Goal: Communication & Community: Answer question/provide support

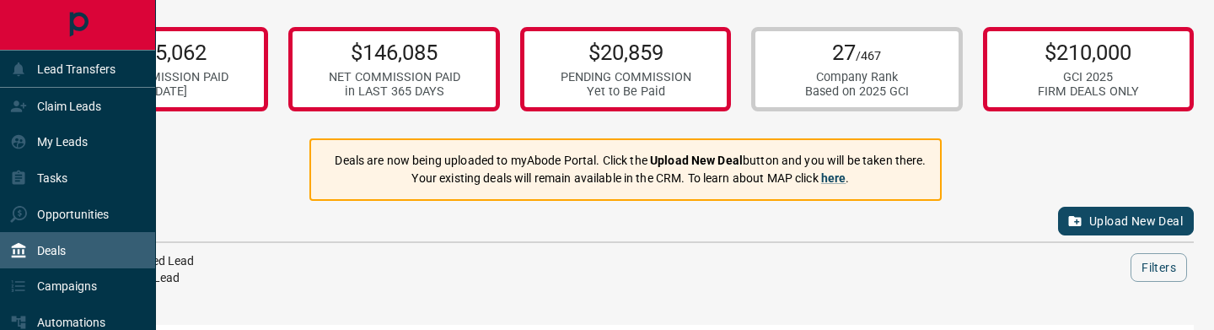
click at [89, 249] on div "Deals" at bounding box center [78, 250] width 156 height 36
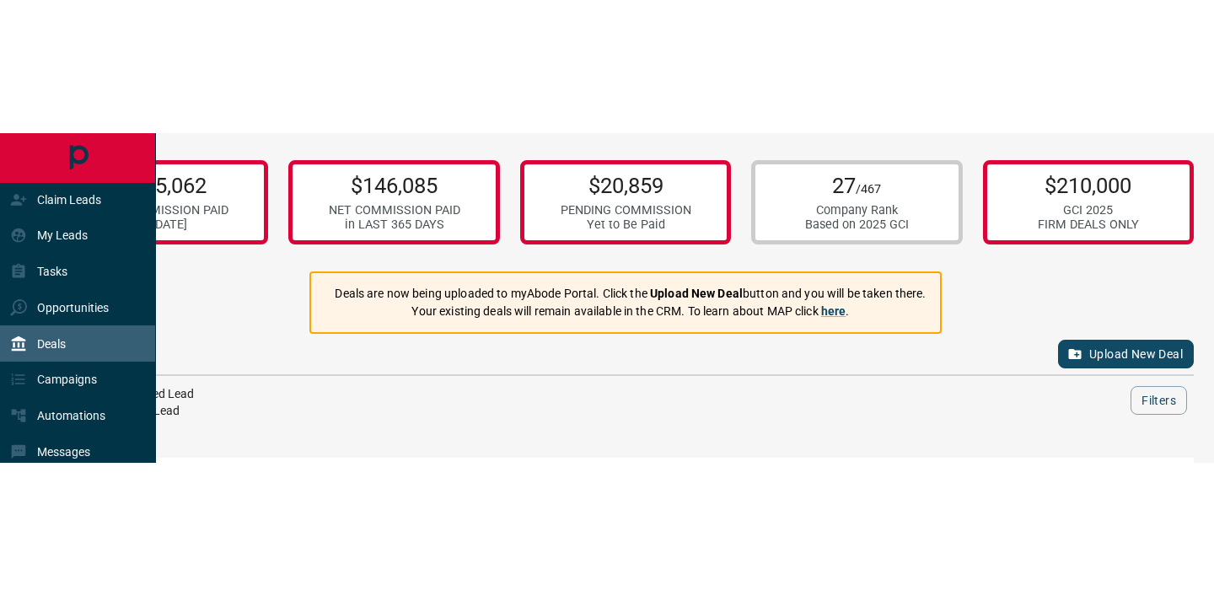
scroll to position [78, 0]
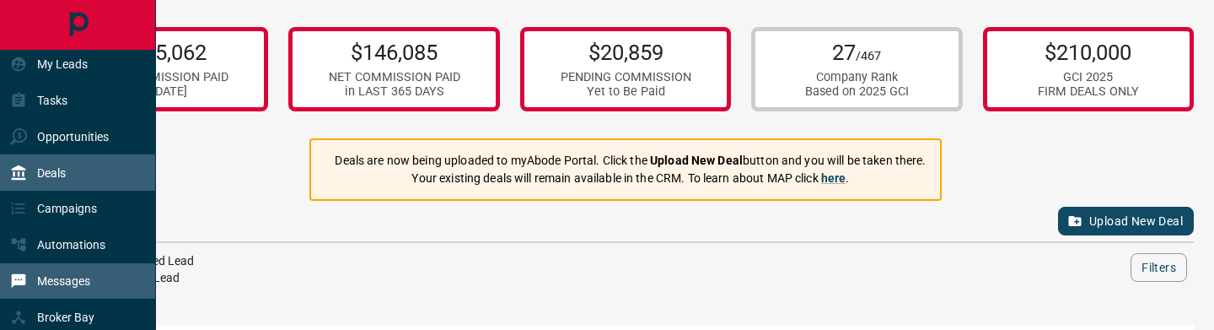
click at [88, 282] on p "Messages" at bounding box center [63, 280] width 53 height 13
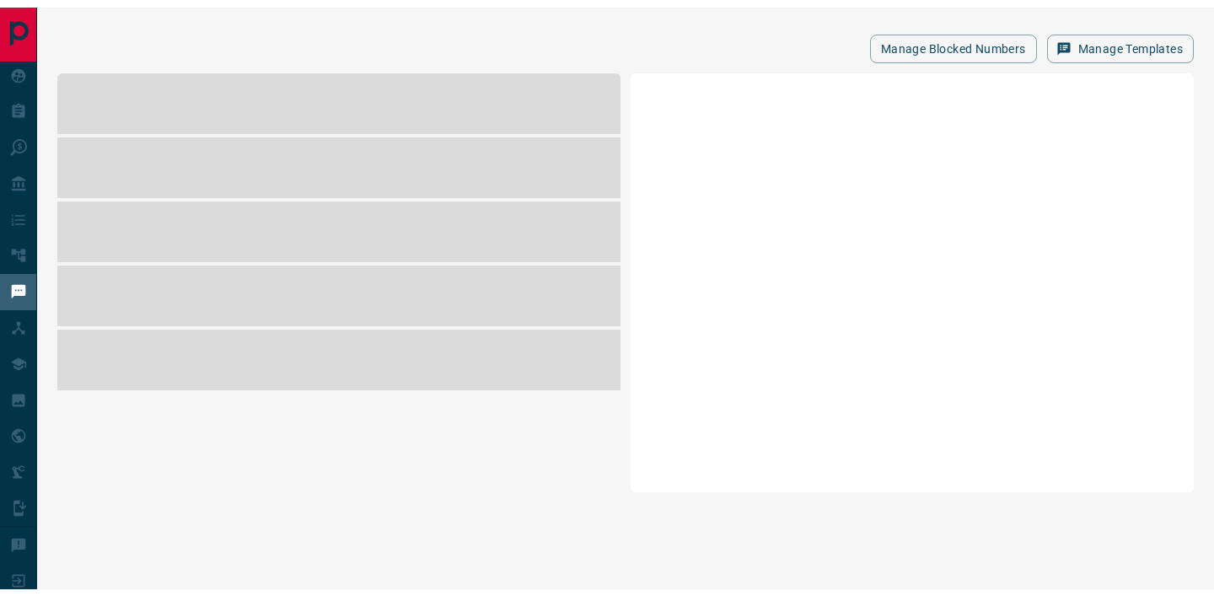
scroll to position [73, 0]
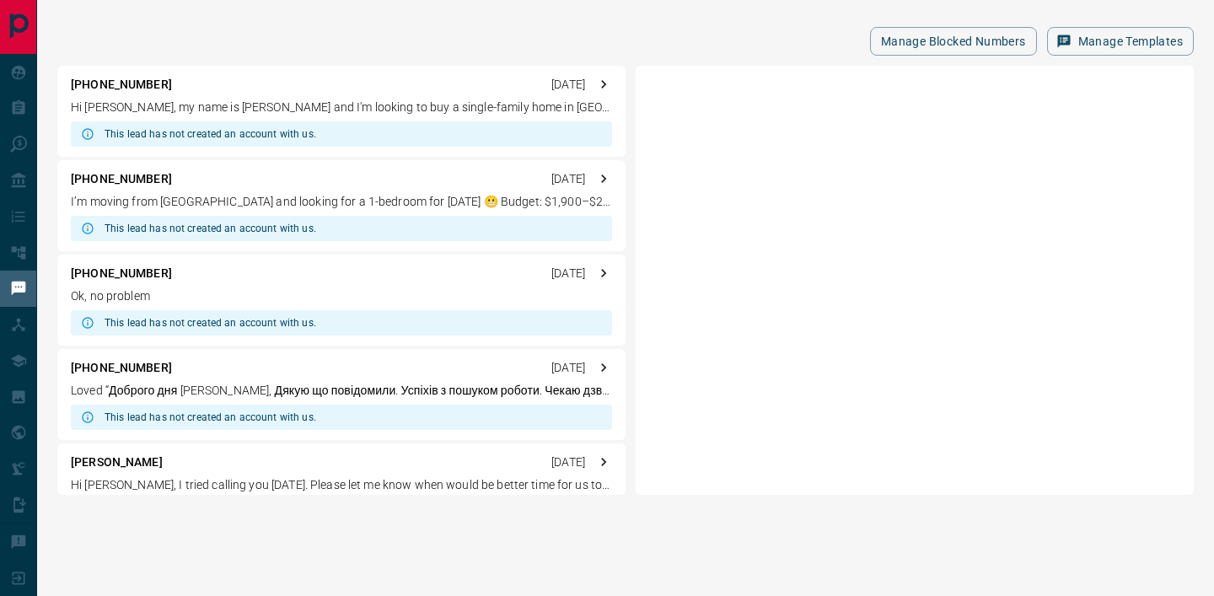
click at [354, 290] on p "Ok, no problem" at bounding box center [341, 296] width 541 height 18
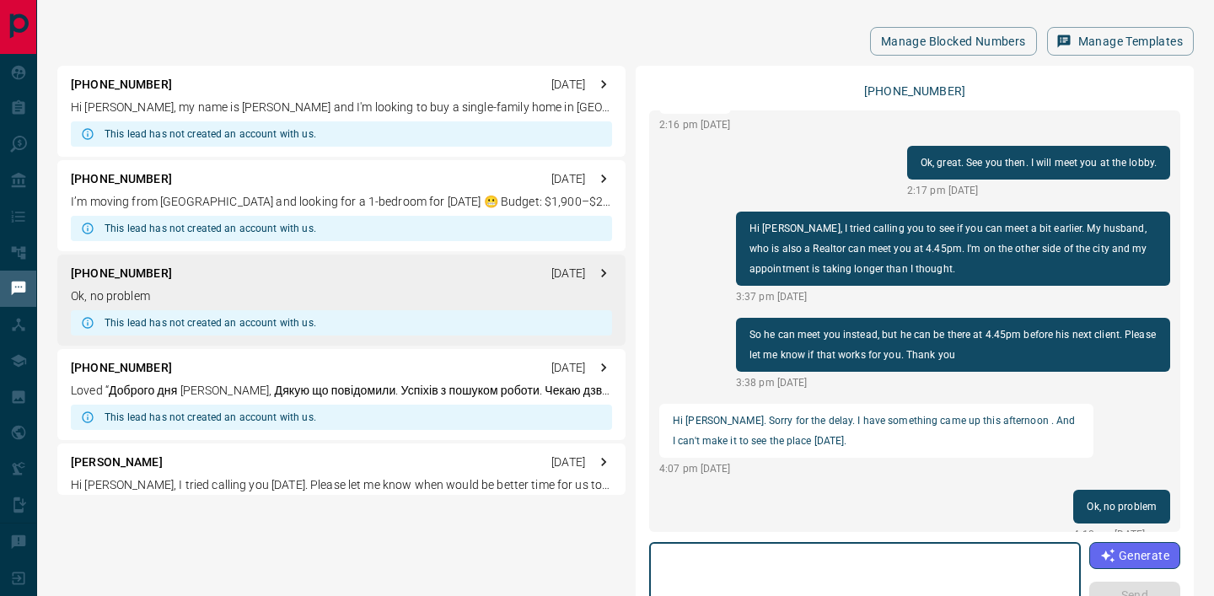
scroll to position [744, 0]
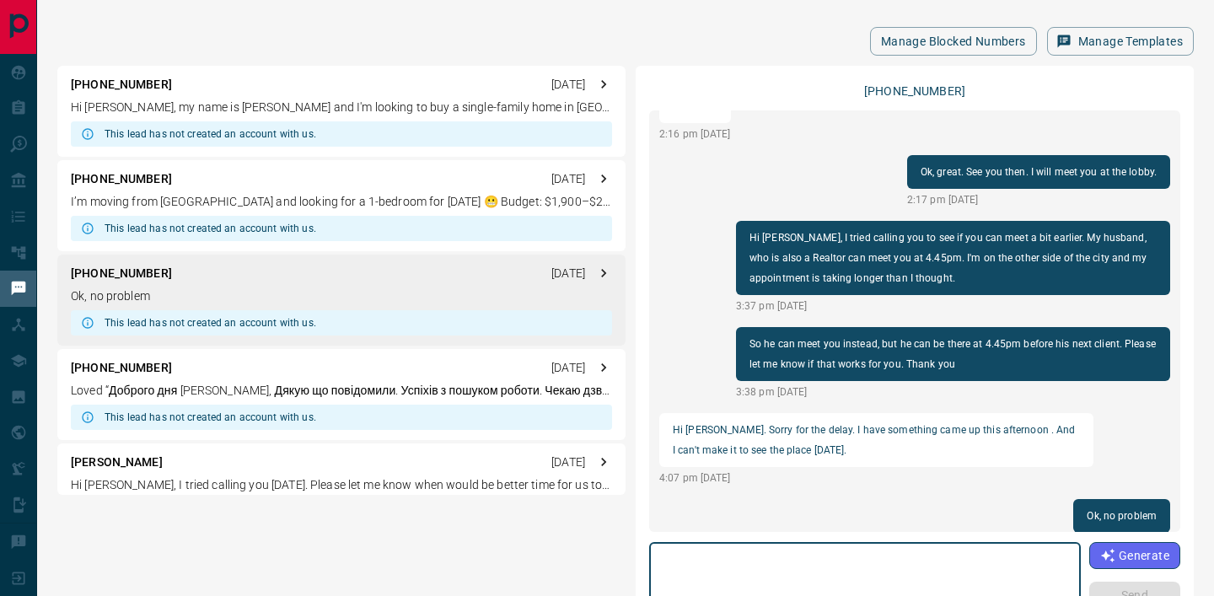
click at [442, 329] on div "[PHONE_NUMBER] [DATE] Loved “Доброго дня [PERSON_NAME], Дякую що повідомили. Ус…" at bounding box center [341, 394] width 568 height 91
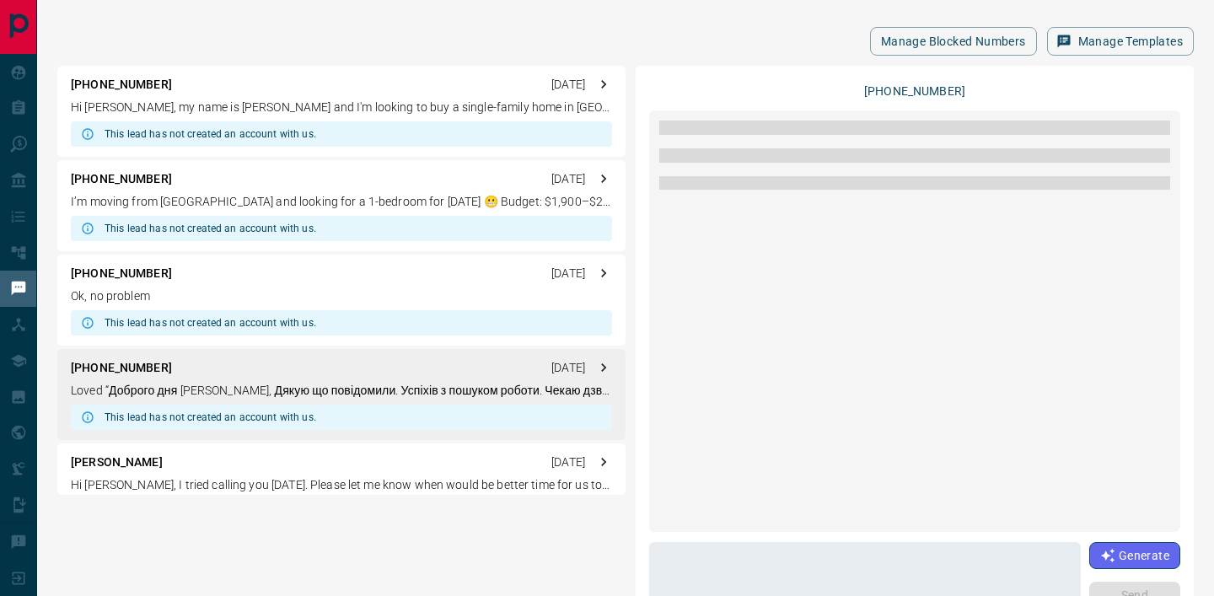
scroll to position [0, 0]
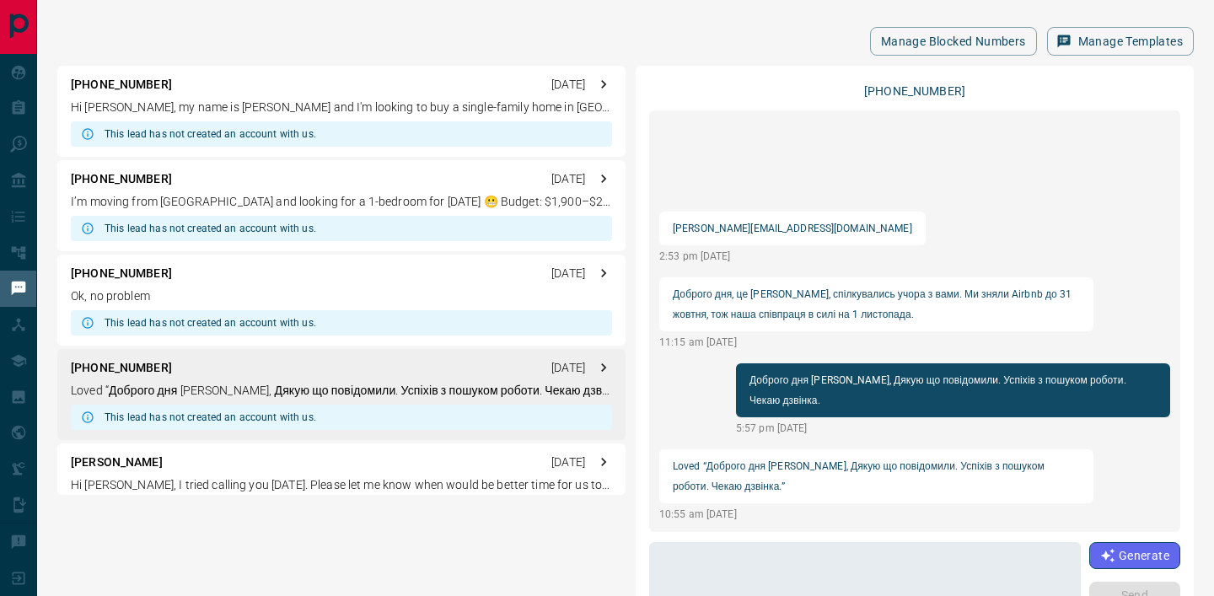
click at [453, 329] on div "[PERSON_NAME] [DATE]" at bounding box center [341, 462] width 541 height 18
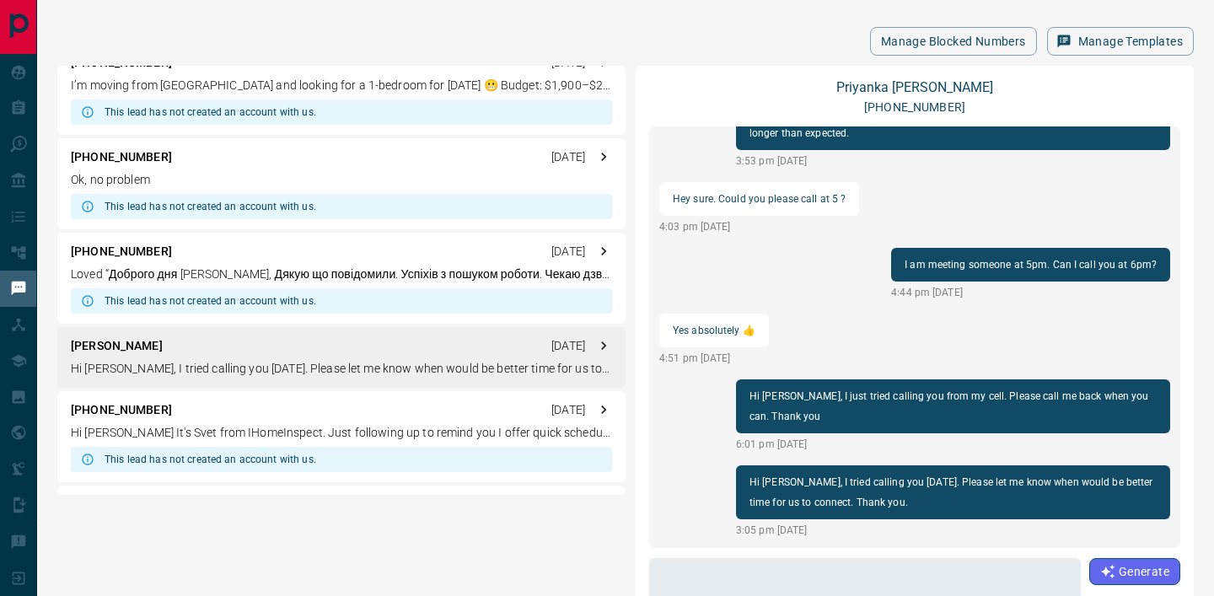
scroll to position [141, 0]
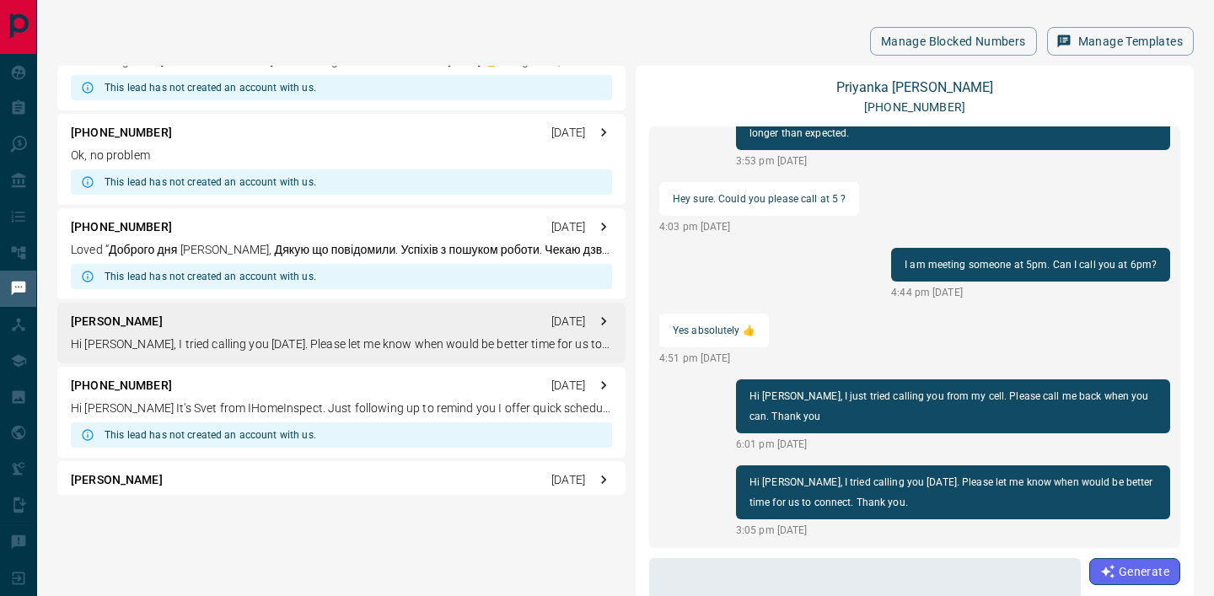
click at [444, 329] on p "Hi [PERSON_NAME] It's Svet from IHomeInspect. Just following up to remind you I…" at bounding box center [341, 409] width 541 height 18
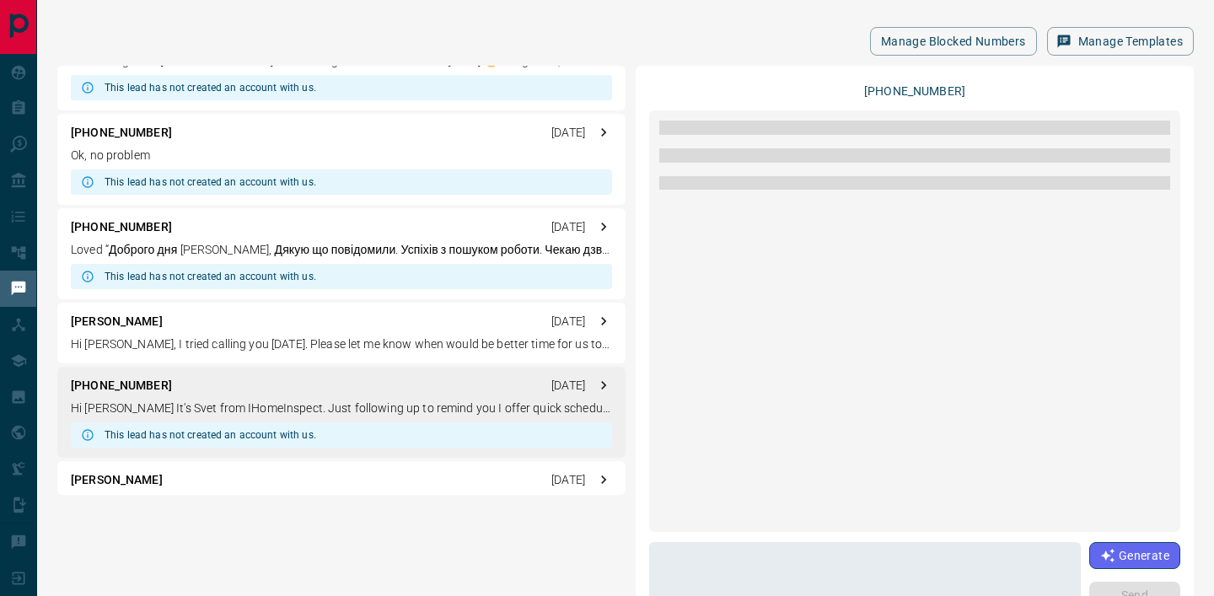
scroll to position [0, 0]
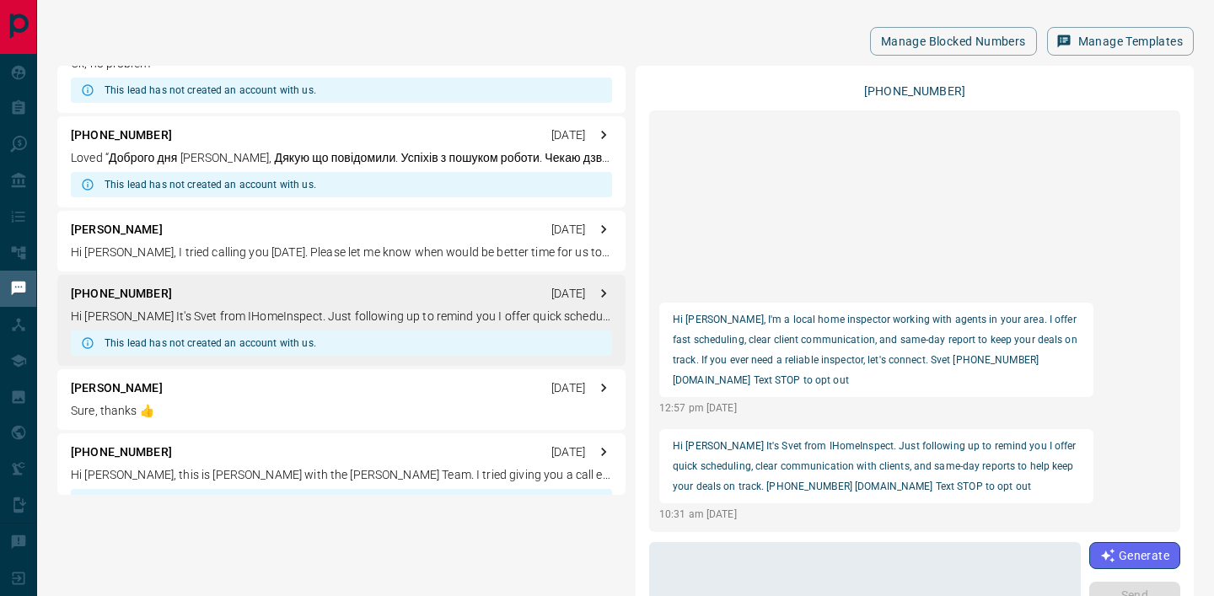
click at [444, 329] on p "Sure, thanks 👍" at bounding box center [341, 411] width 541 height 18
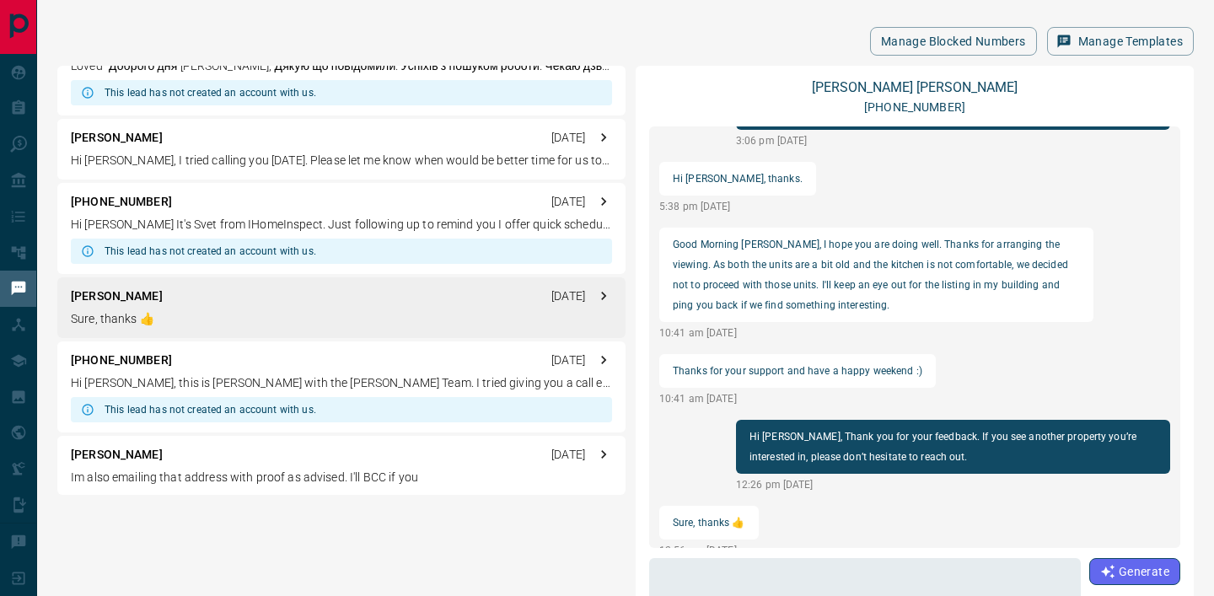
scroll to position [379, 0]
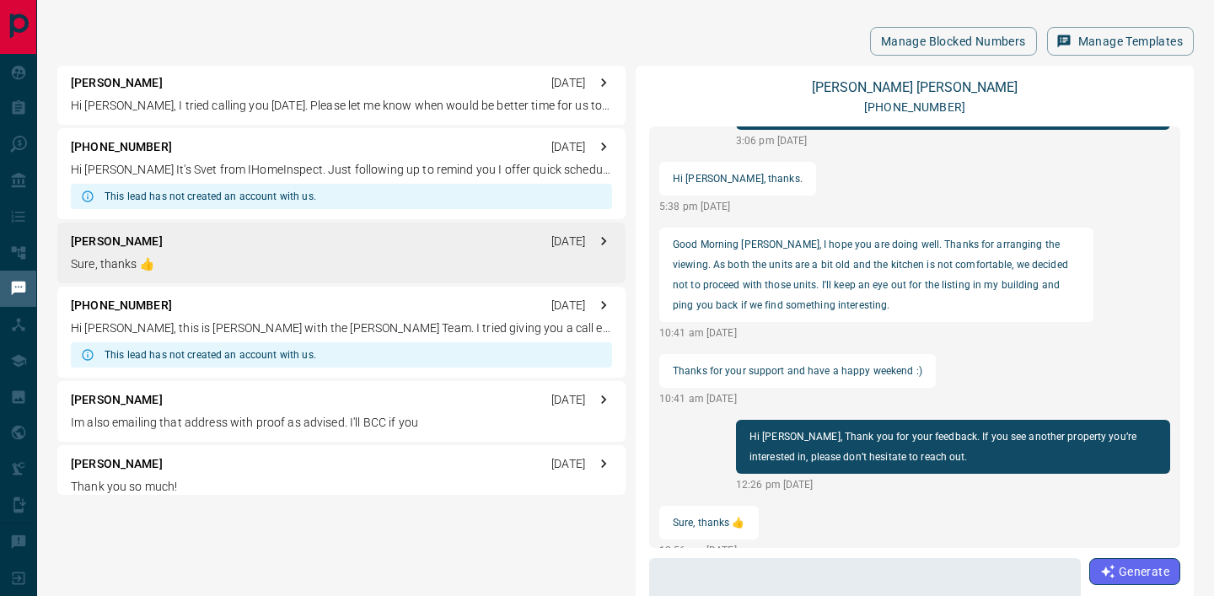
click at [435, 329] on div "[PHONE_NUMBER] [DATE] Hi [PERSON_NAME], this is [PERSON_NAME] with the [PERSON_…" at bounding box center [341, 332] width 568 height 91
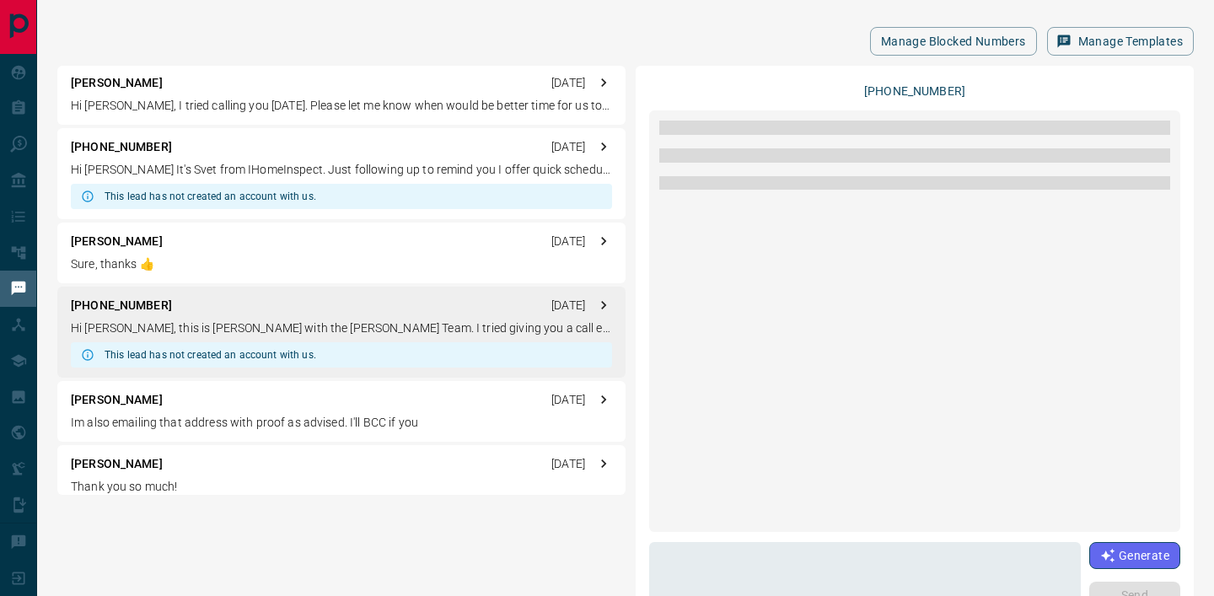
scroll to position [0, 0]
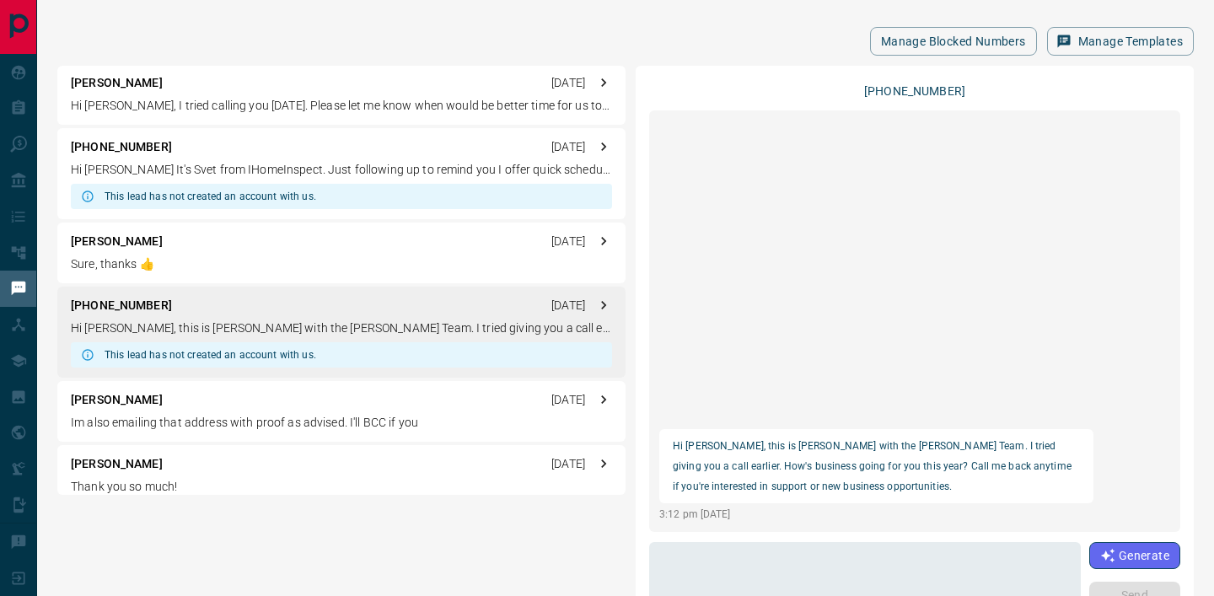
click at [437, 329] on p "Im also emailing that address with proof as advised. I'll BCC if you" at bounding box center [341, 423] width 541 height 18
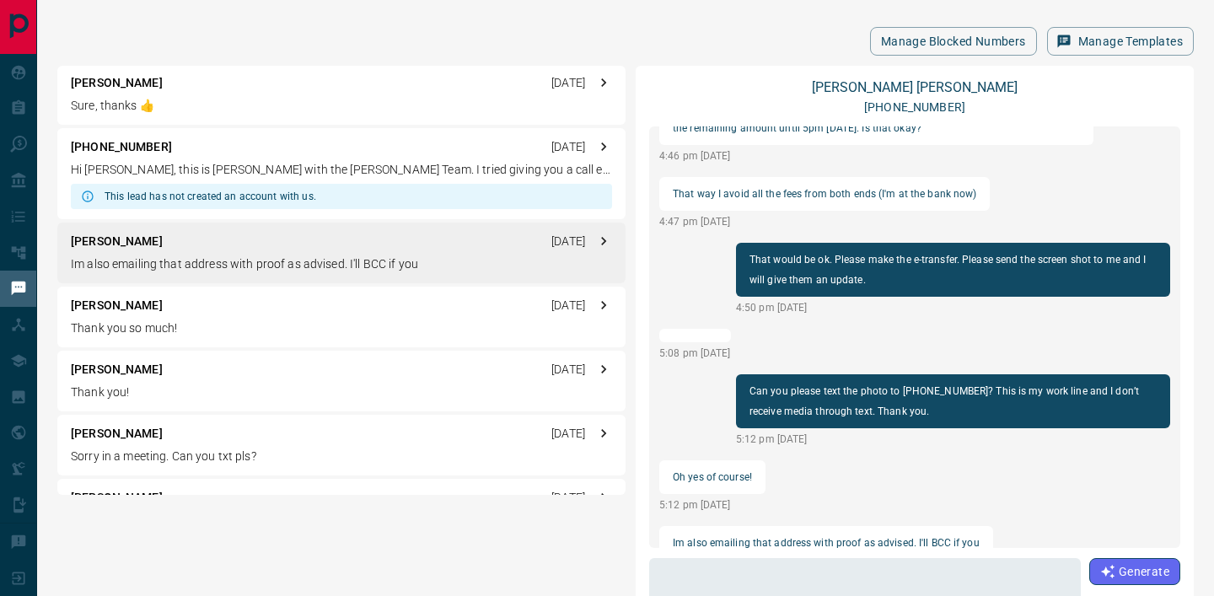
scroll to position [534, 0]
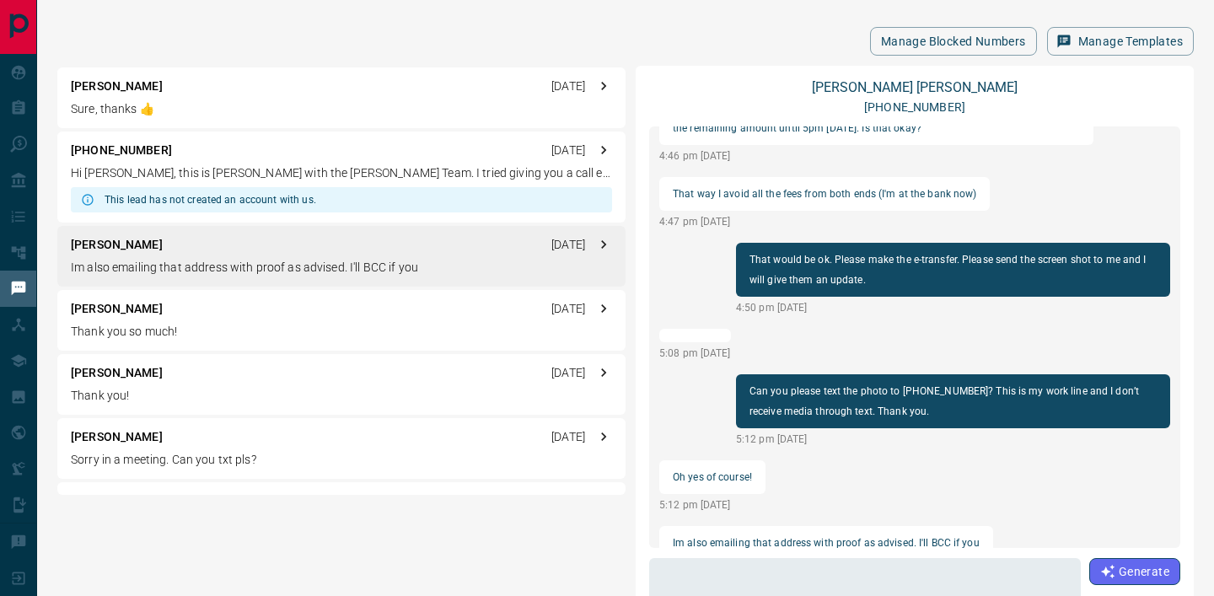
click at [433, 329] on div "[PERSON_NAME] [DATE]" at bounding box center [341, 373] width 541 height 18
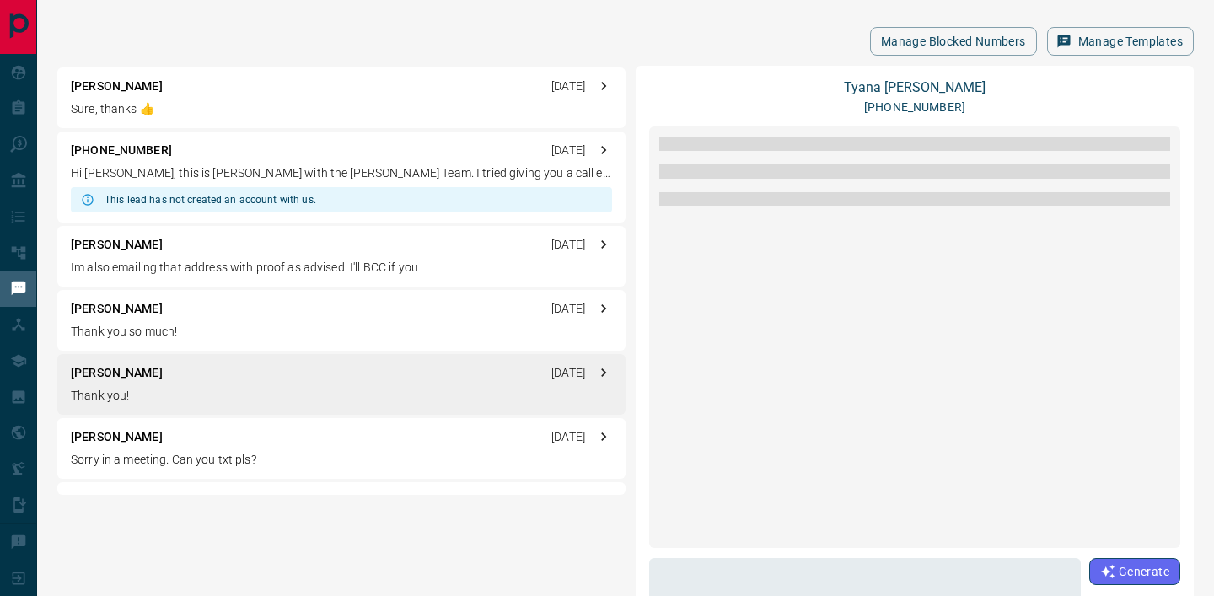
scroll to position [1984, 0]
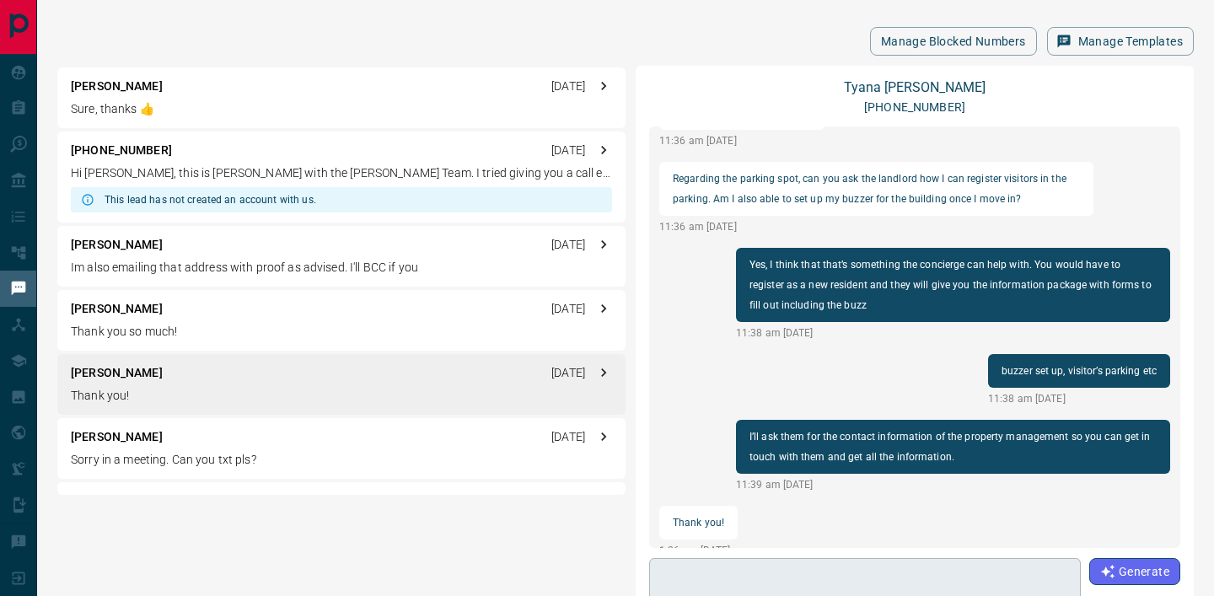
click at [736, 329] on textarea at bounding box center [865, 602] width 408 height 72
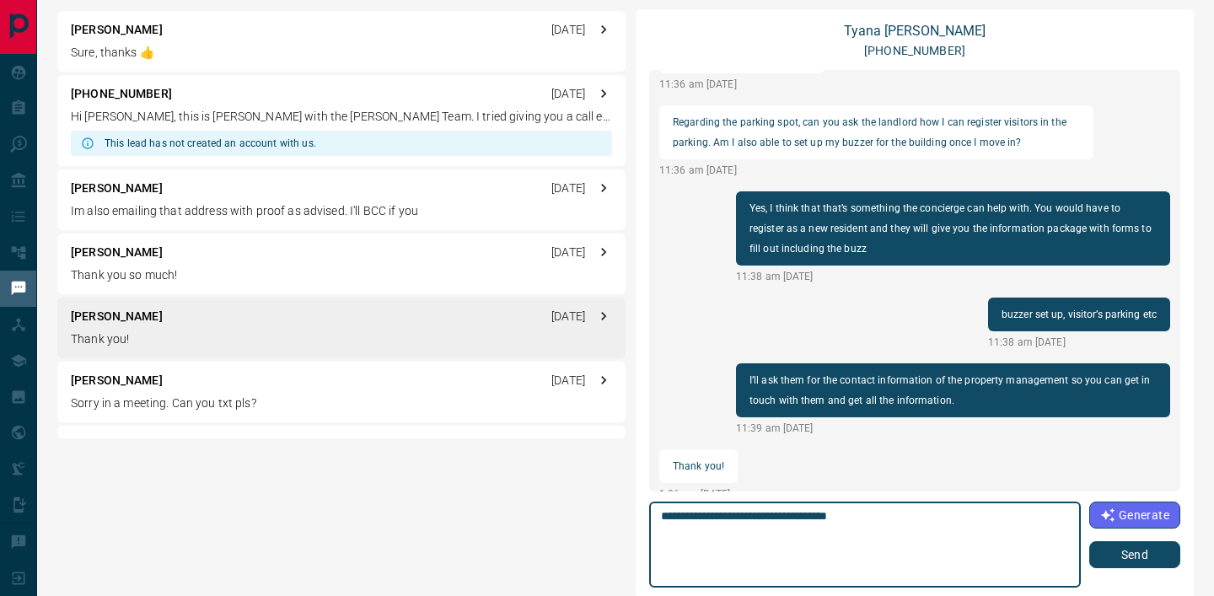
scroll to position [60, 0]
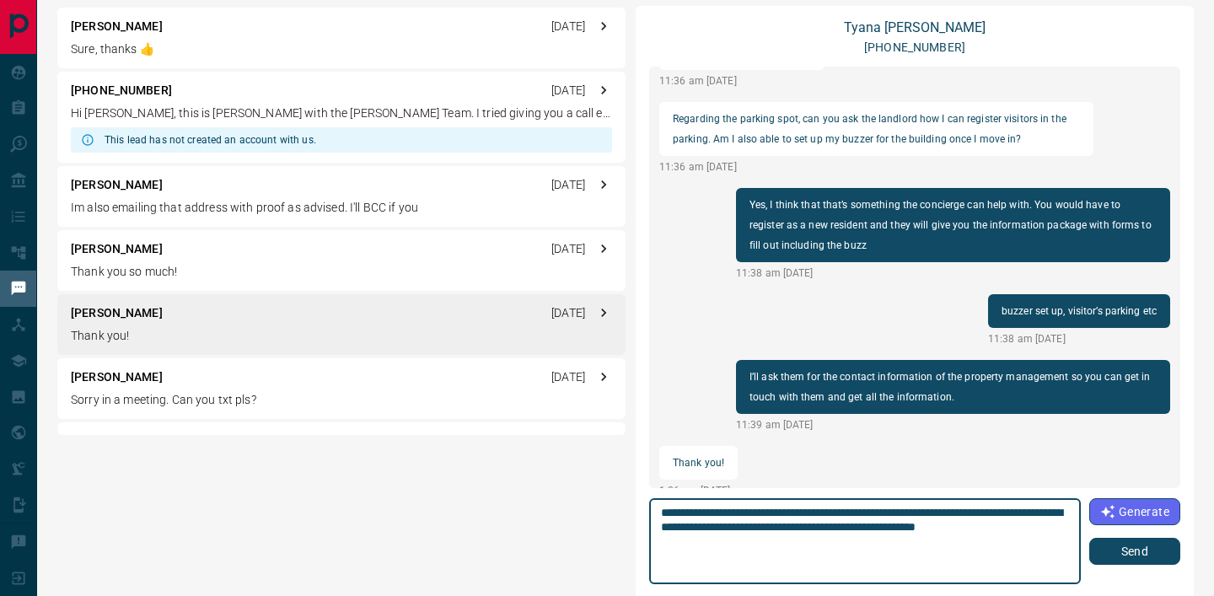
click at [1003, 329] on textarea "**********" at bounding box center [864, 542] width 406 height 72
click at [947, 329] on textarea "**********" at bounding box center [864, 542] width 406 height 72
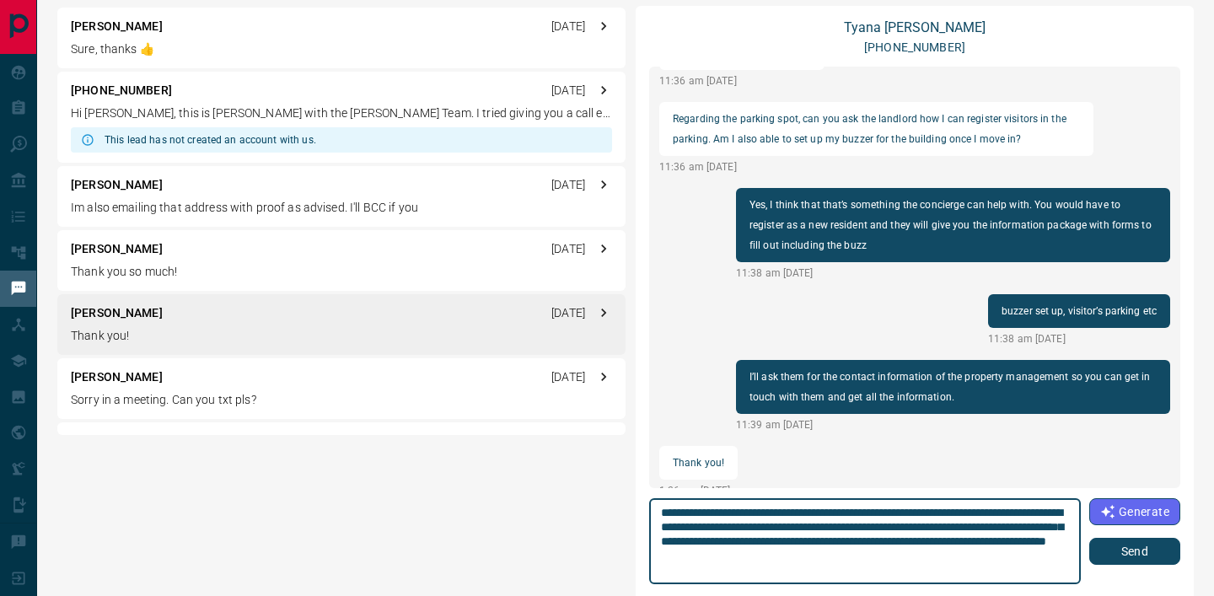
type textarea "**********"
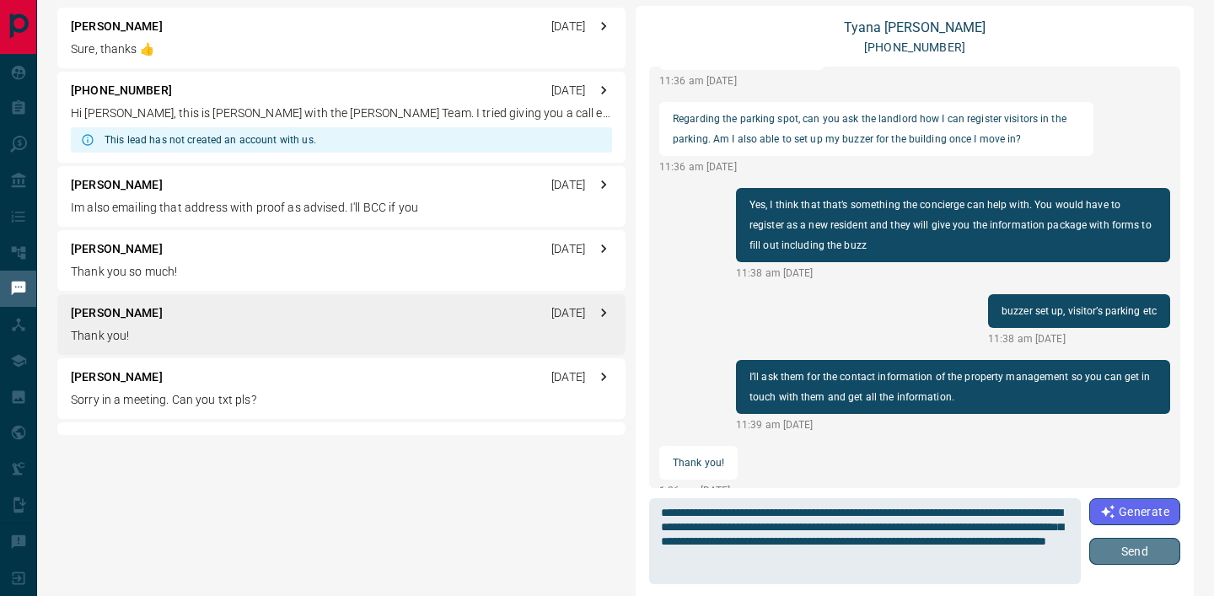
click at [1101, 329] on button "Send" at bounding box center [1134, 551] width 91 height 27
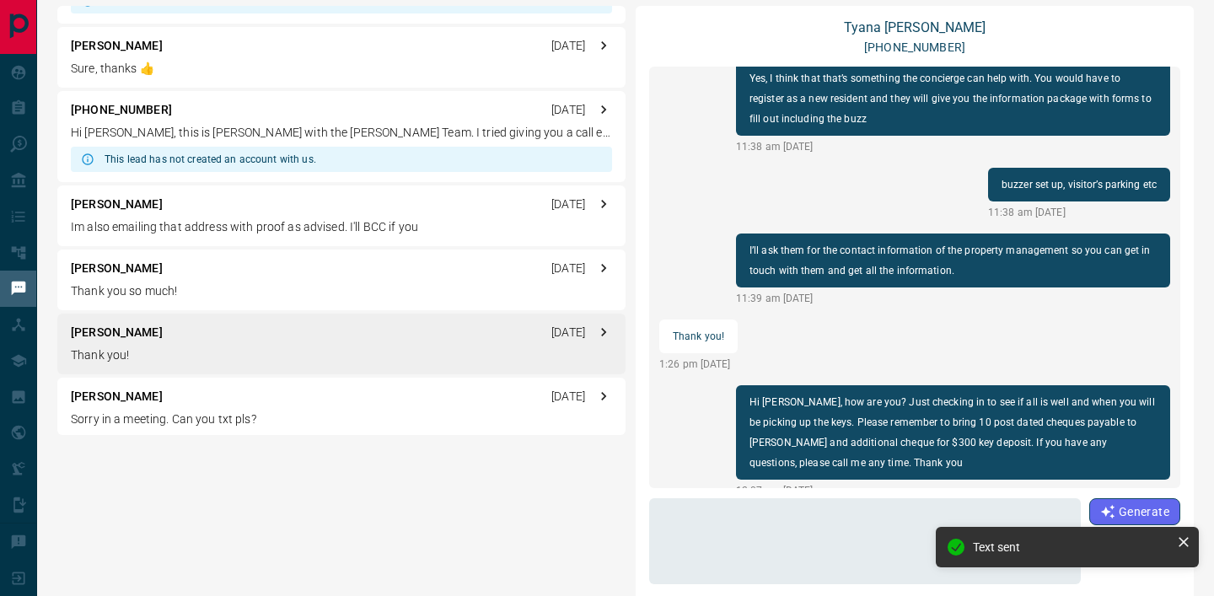
scroll to position [528, 0]
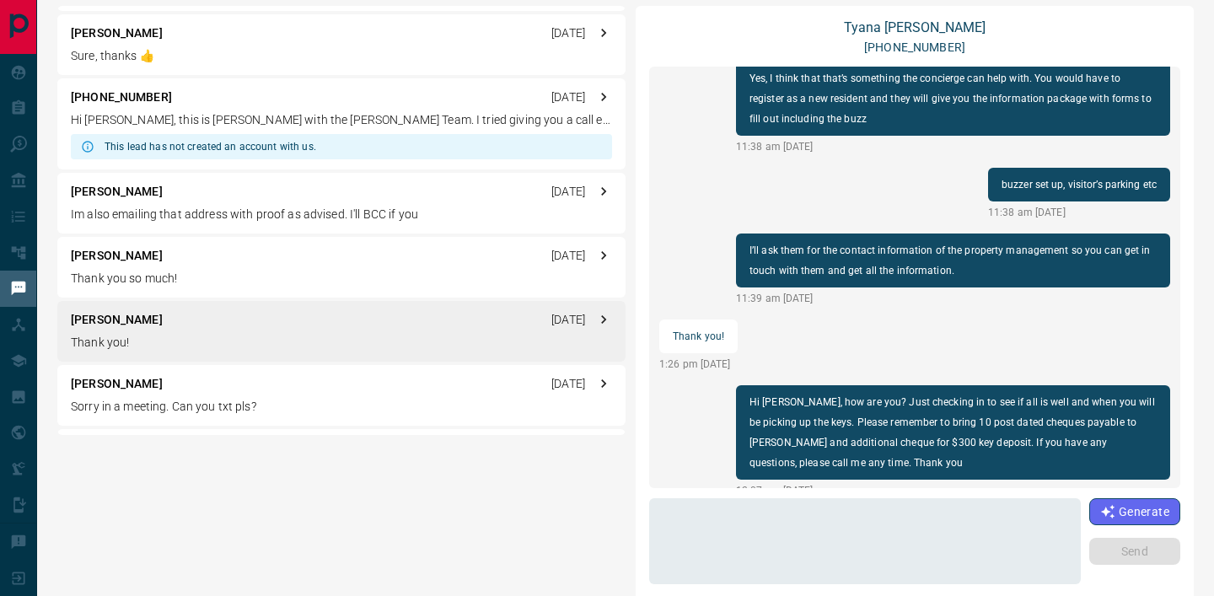
click at [461, 329] on div "[PERSON_NAME] [DATE]" at bounding box center [341, 384] width 541 height 18
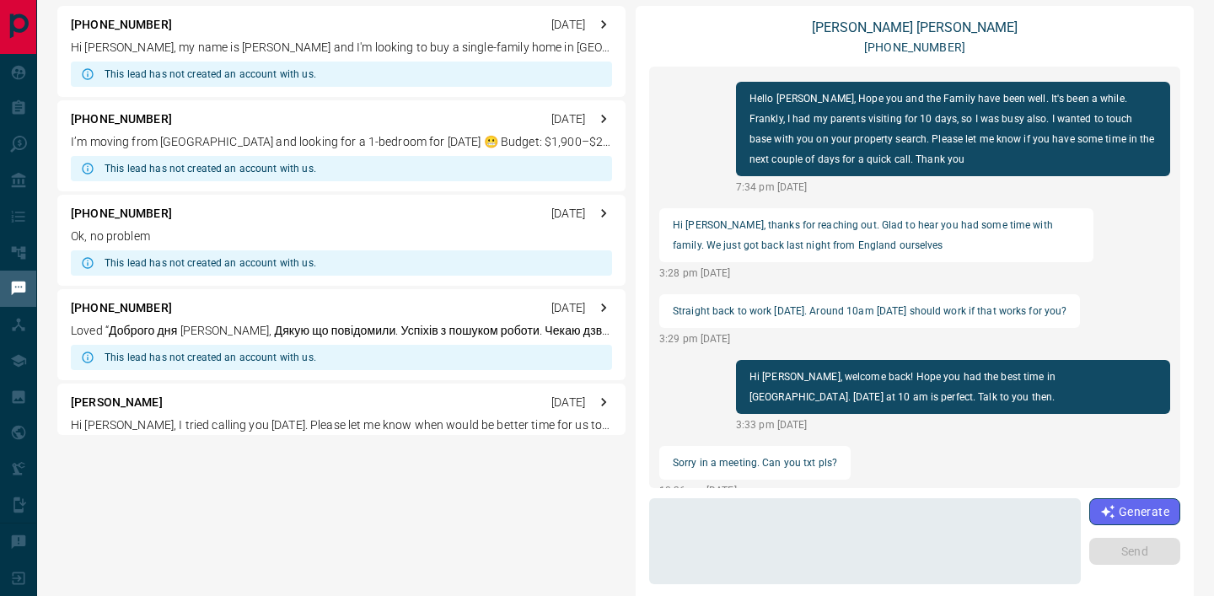
scroll to position [0, 0]
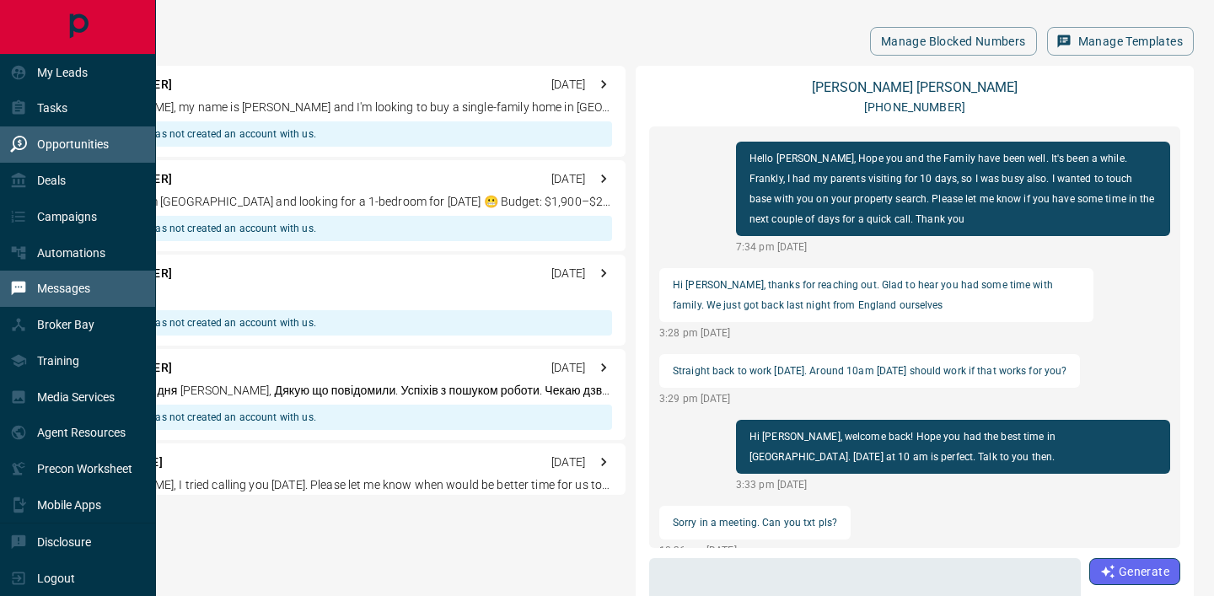
click at [51, 150] on p "Opportunities" at bounding box center [73, 143] width 72 height 13
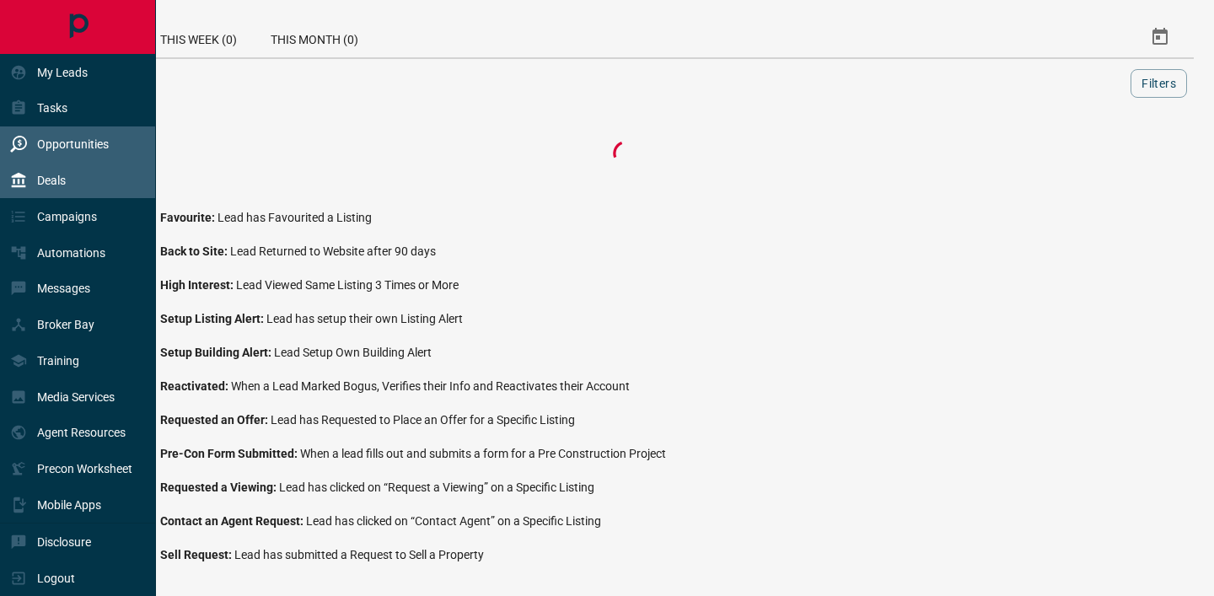
click at [56, 180] on p "Deals" at bounding box center [51, 180] width 29 height 13
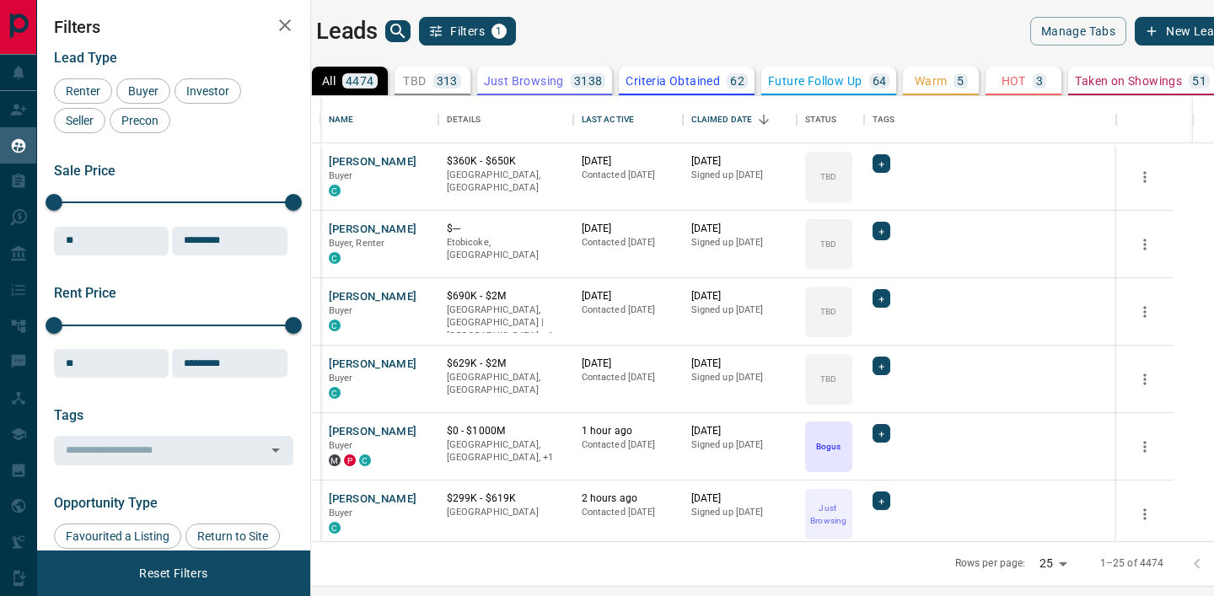
scroll to position [445, 895]
click at [408, 37] on icon "search button" at bounding box center [398, 31] width 20 height 20
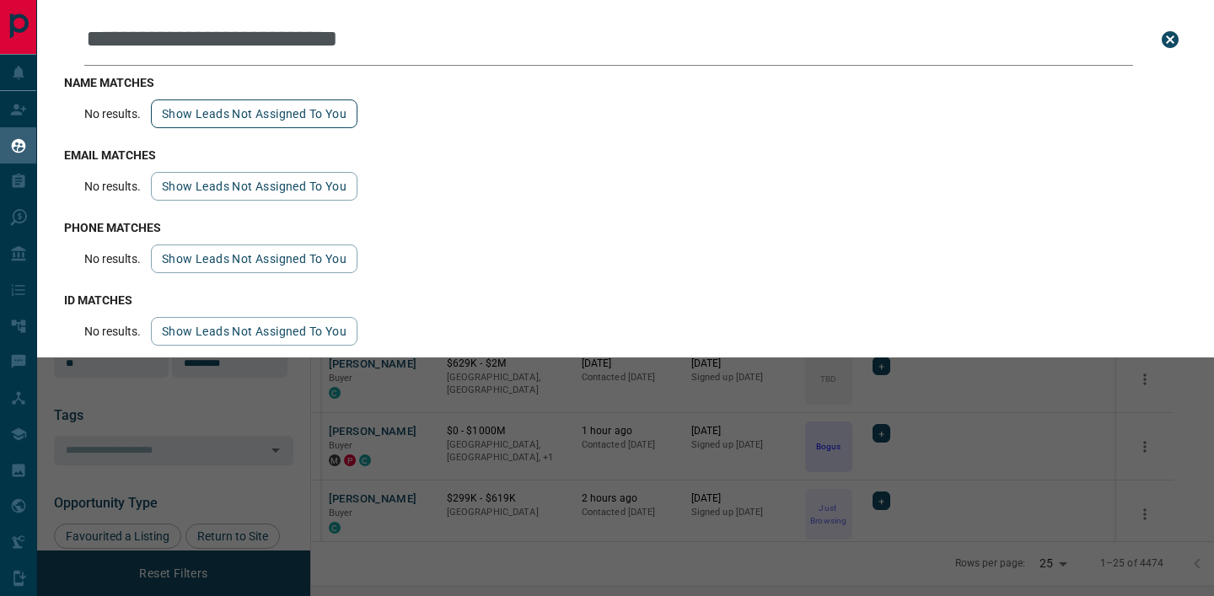
click at [346, 119] on button "Show leads not assigned to you" at bounding box center [254, 113] width 207 height 29
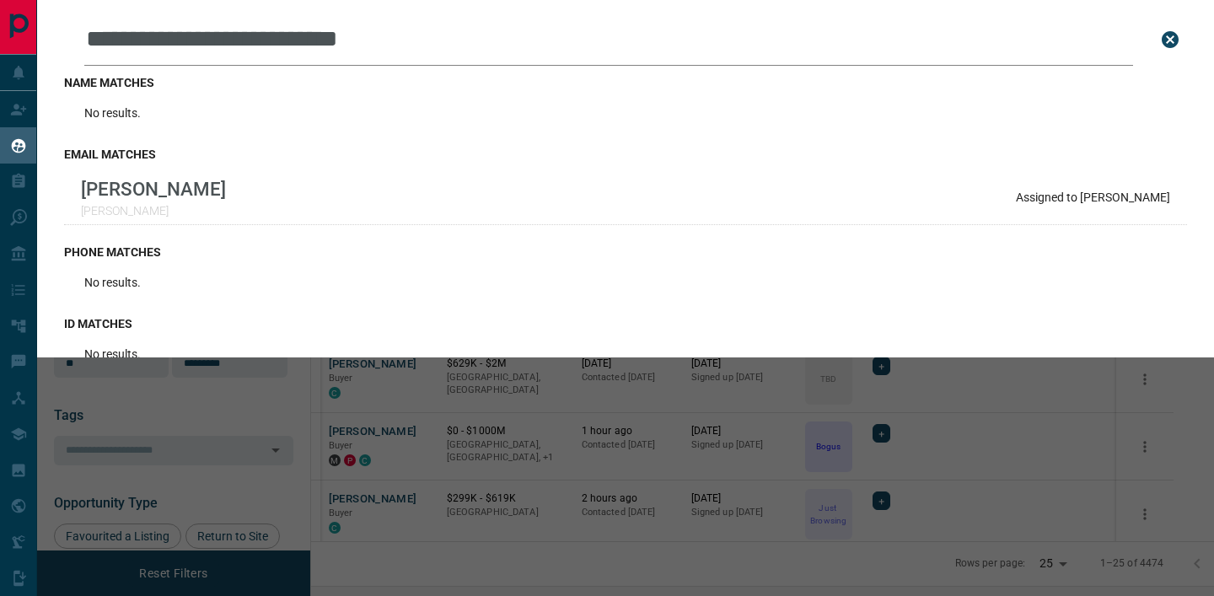
click at [1181, 36] on button "close search bar" at bounding box center [1170, 40] width 34 height 34
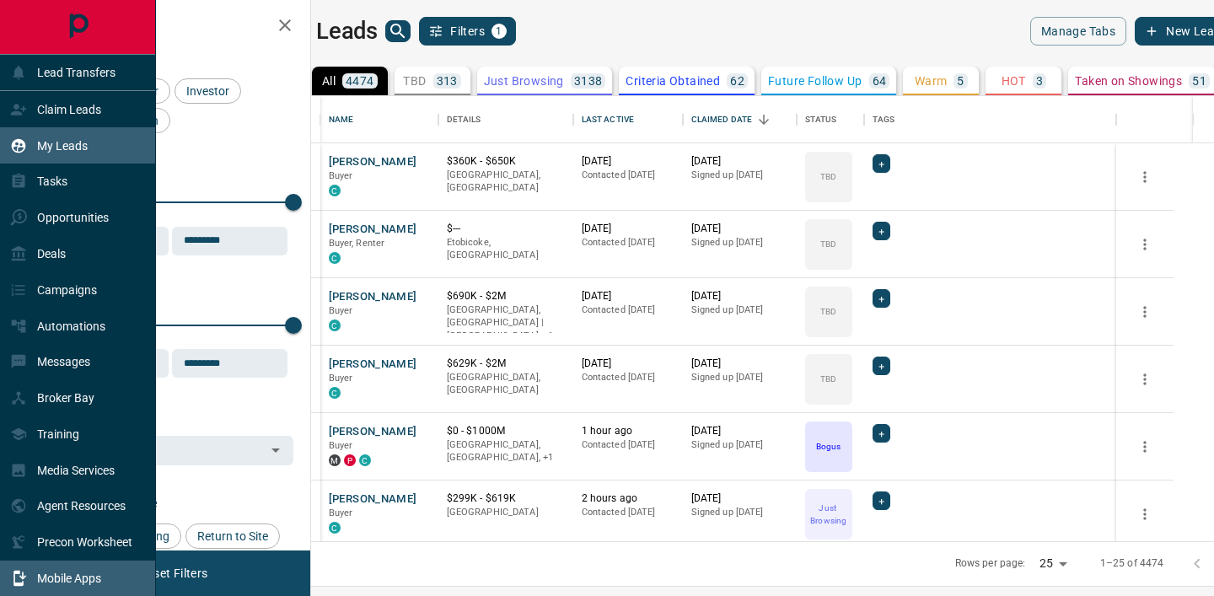
scroll to position [73, 0]
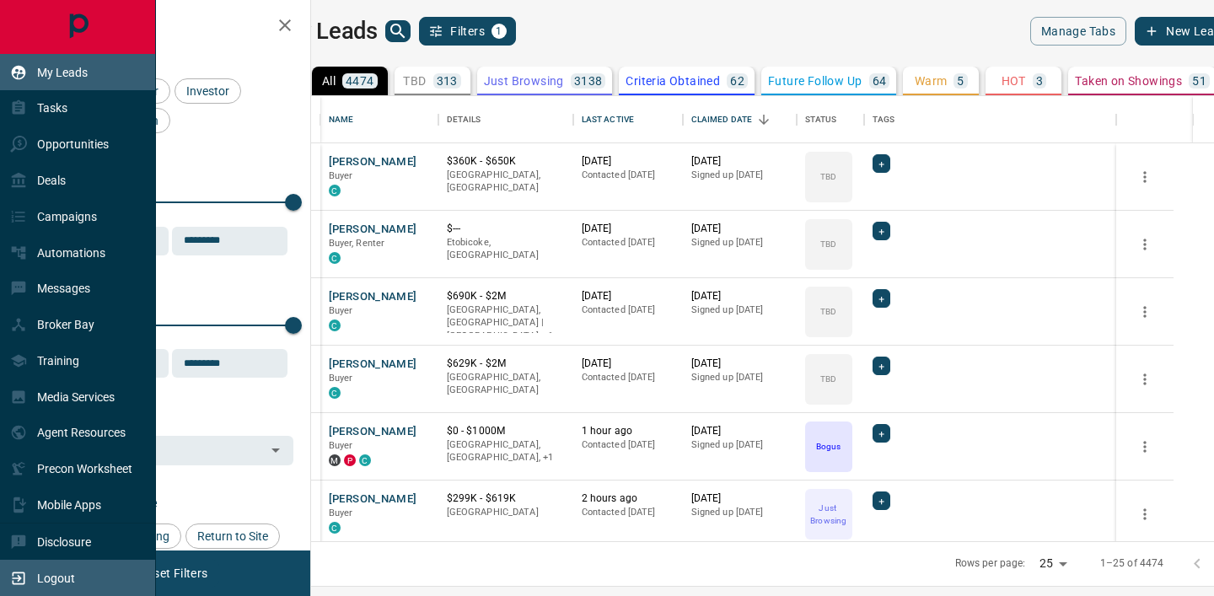
click at [40, 576] on p "Logout" at bounding box center [56, 577] width 38 height 13
